Goal: Use online tool/utility: Utilize a website feature to perform a specific function

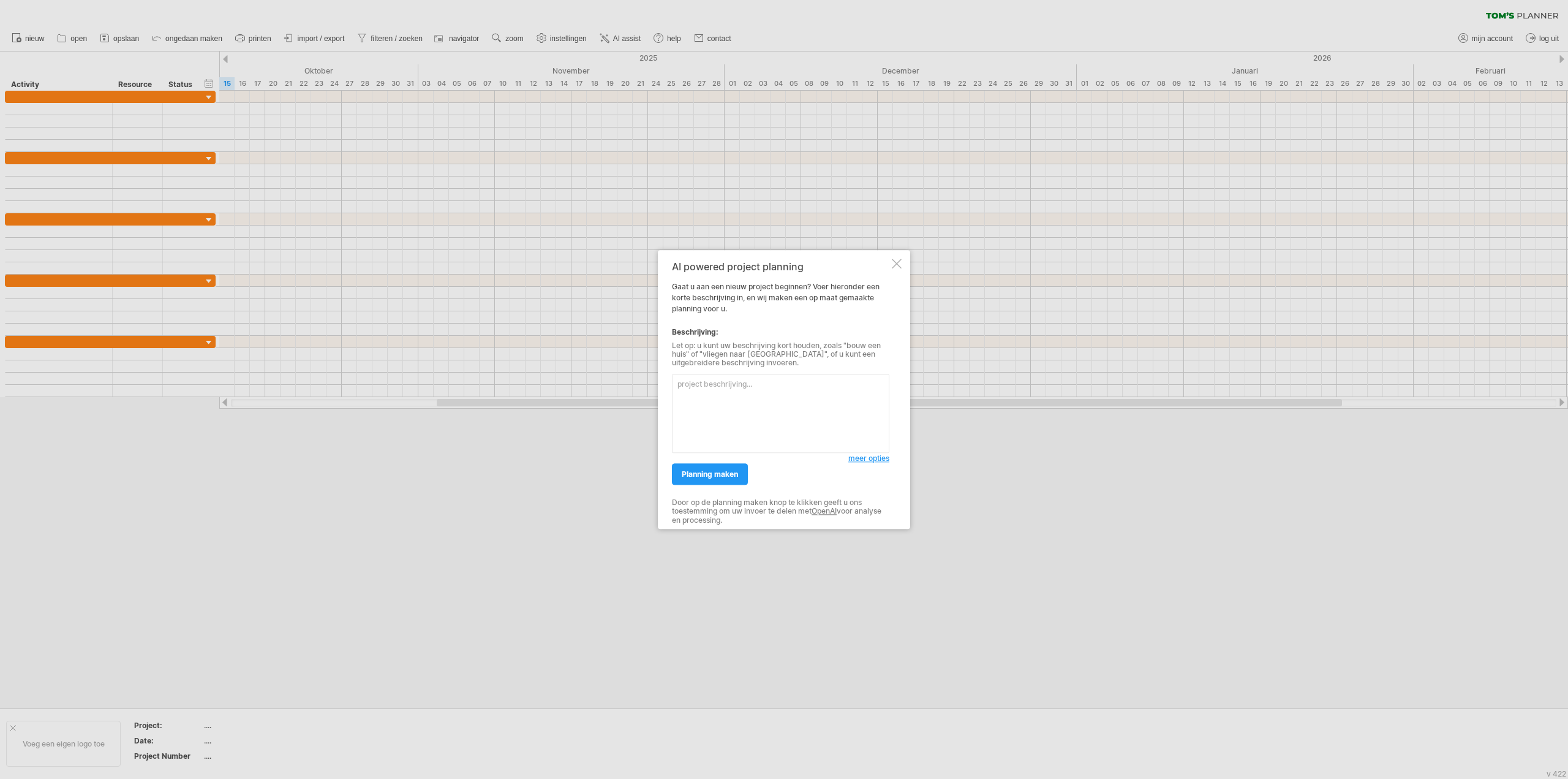
paste textarea "Lor ip dol sitametc adipi elit sedd eiusmodte (Incid utl etdo mag aliquae ad mi…"
type textarea "Lor ip dol sitametc adipi elit sedd eiusmodte (Incid utl etdo mag aliquae ad mi…"
click at [723, 479] on link "planning maken" at bounding box center [710, 474] width 76 height 21
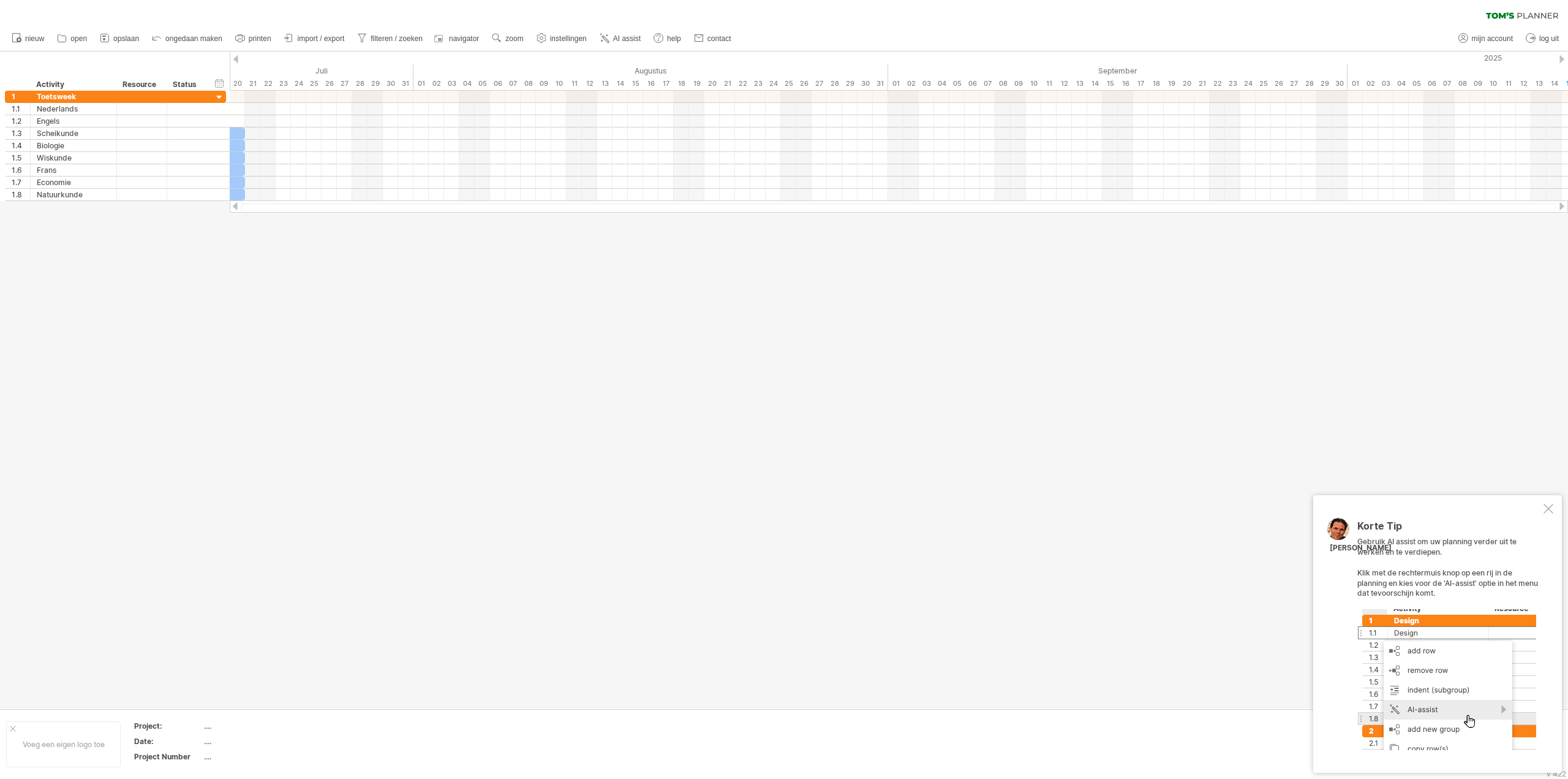
click at [236, 59] on div at bounding box center [236, 58] width 5 height 8
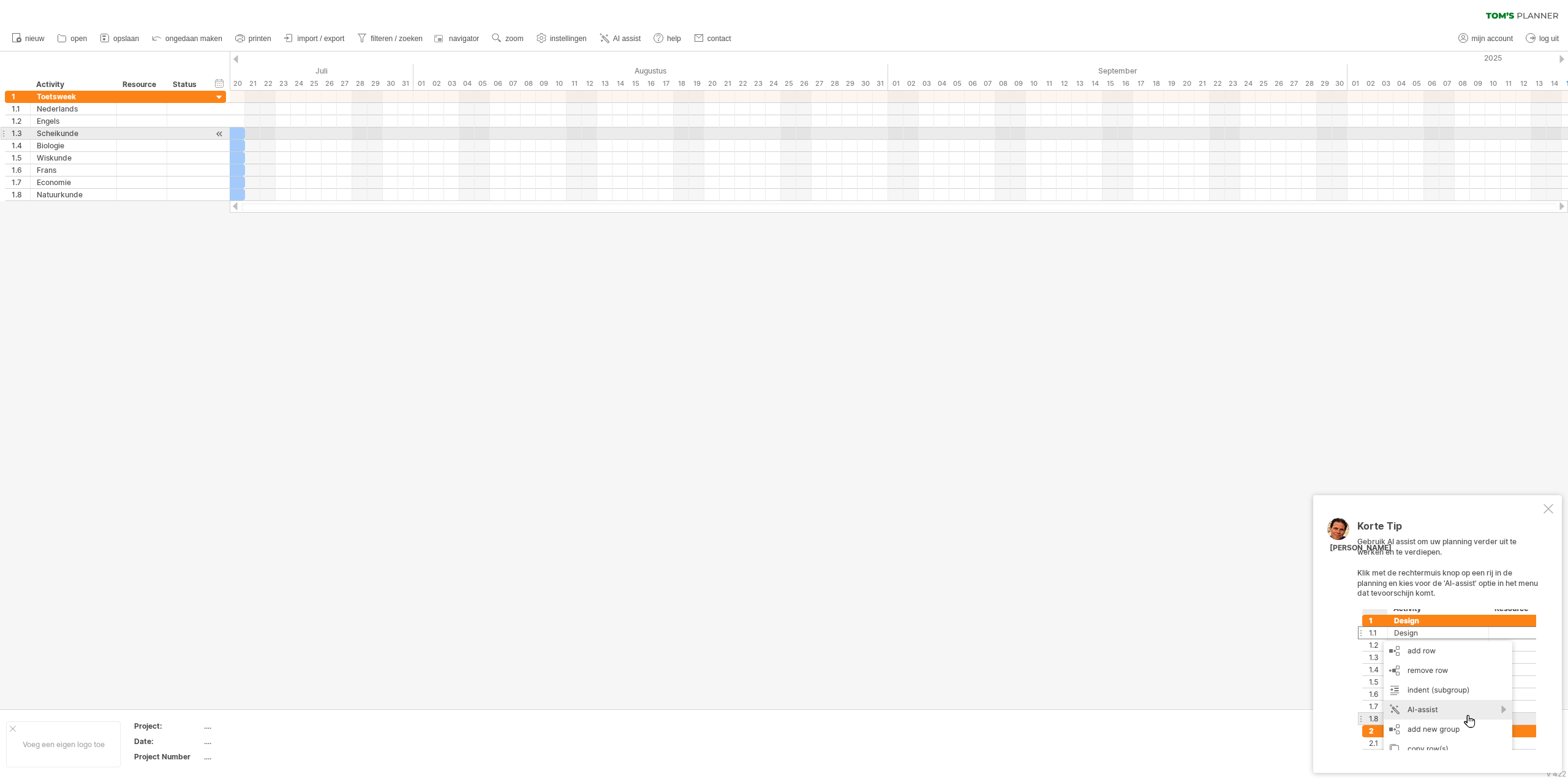
click at [238, 133] on div at bounding box center [221, 134] width 46 height 12
click at [238, 150] on div at bounding box center [221, 145] width 46 height 12
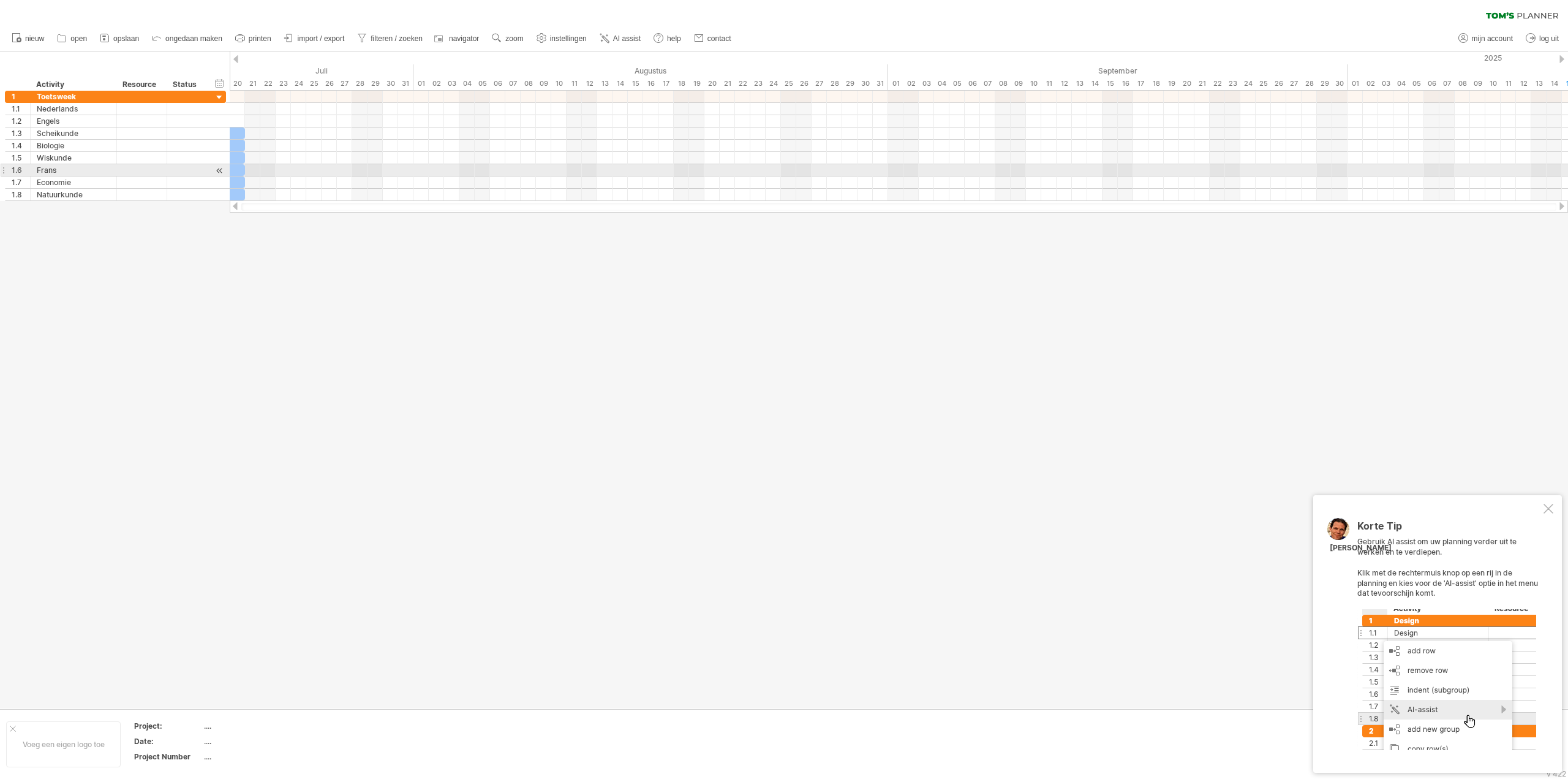
drag, startPoint x: 233, startPoint y: 171, endPoint x: 233, endPoint y: 206, distance: 35.0
click at [233, 173] on div at bounding box center [221, 170] width 46 height 12
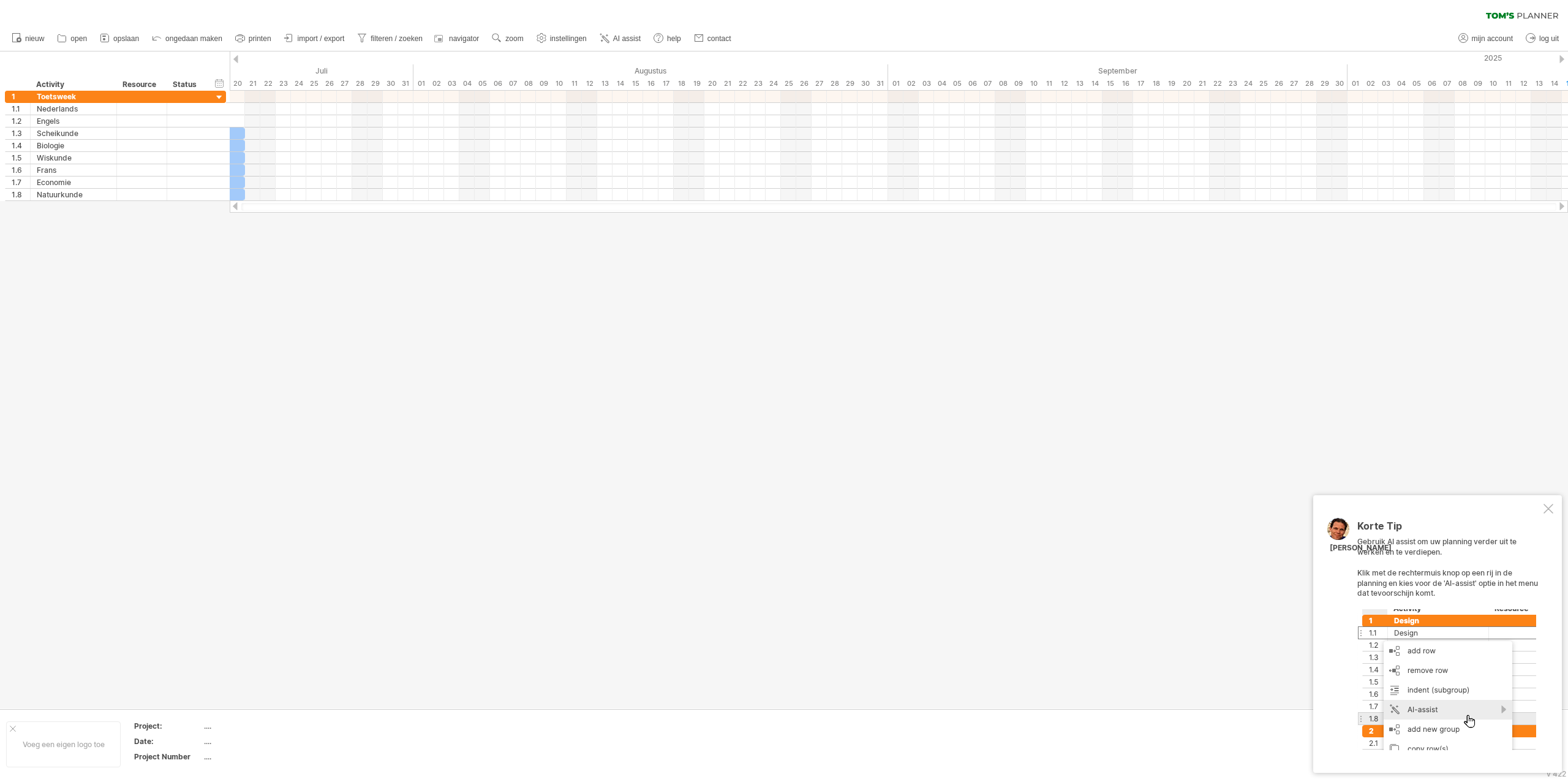
click at [230, 206] on div at bounding box center [235, 206] width 10 height 8
click at [229, 206] on div at bounding box center [784, 380] width 1568 height 657
click at [234, 207] on div at bounding box center [235, 206] width 10 height 8
